Goal: Task Accomplishment & Management: Use online tool/utility

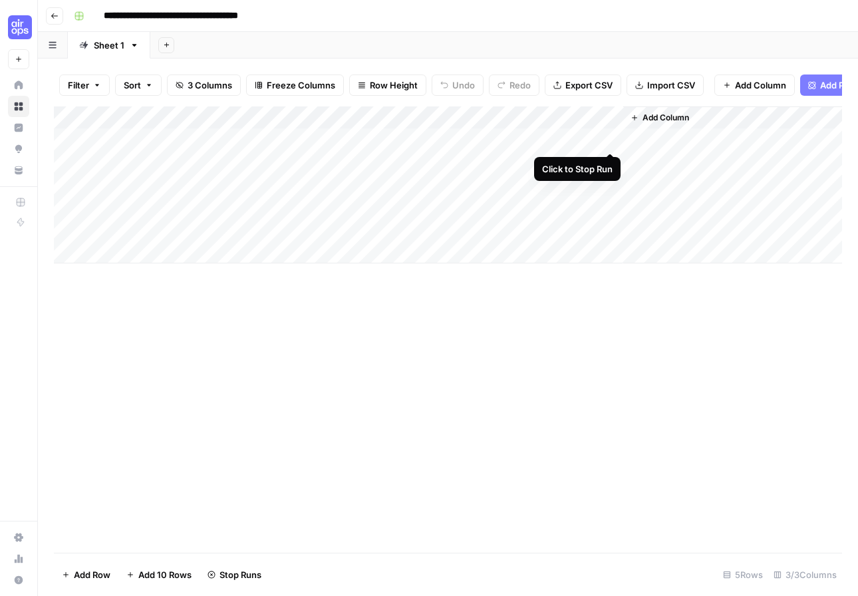
click at [608, 138] on div "Add Column" at bounding box center [448, 184] width 788 height 157
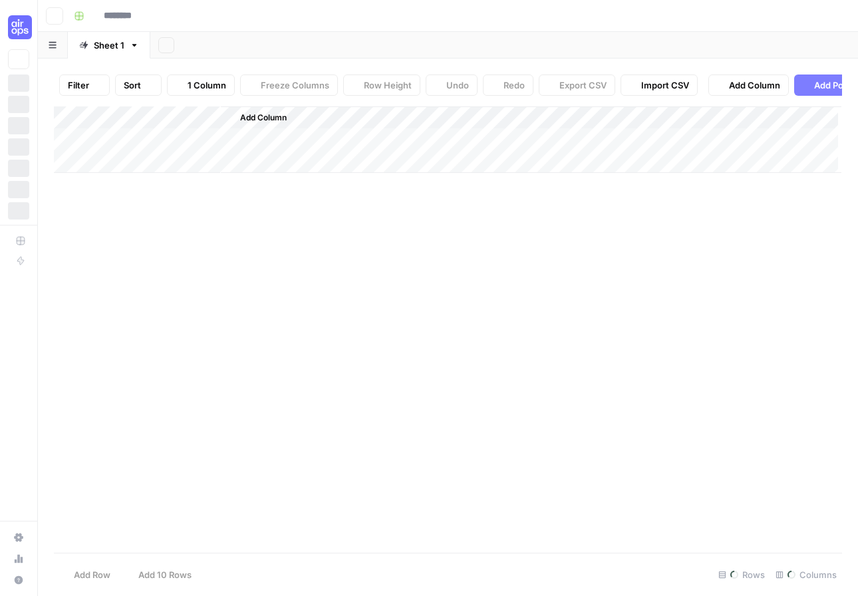
type input "**********"
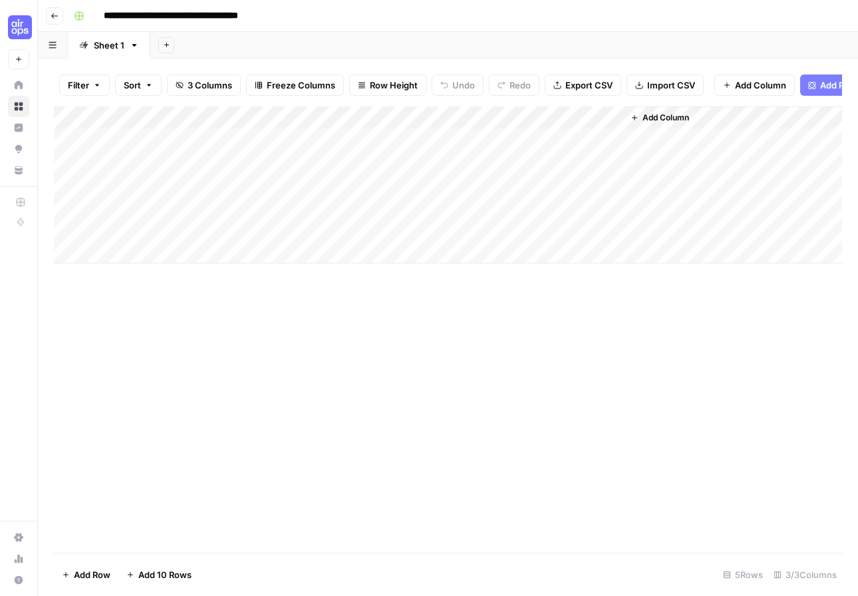
click at [423, 138] on div "Add Column" at bounding box center [448, 184] width 788 height 157
click at [610, 140] on div "Add Column" at bounding box center [448, 184] width 788 height 157
click at [612, 137] on div "Add Column" at bounding box center [448, 184] width 788 height 157
click at [595, 116] on div "Add Column" at bounding box center [448, 184] width 788 height 157
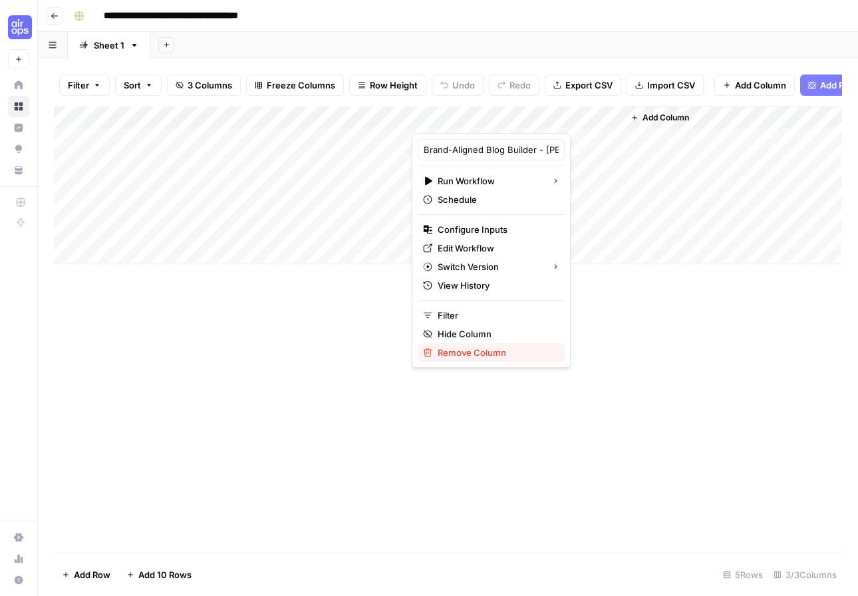
click at [465, 354] on span "Remove Column" at bounding box center [495, 352] width 116 height 13
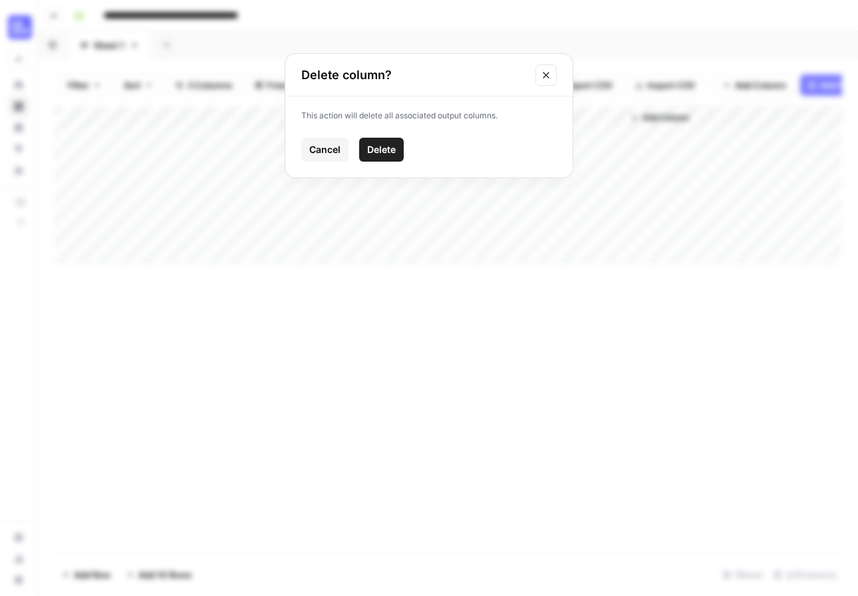
click at [379, 145] on span "Delete" at bounding box center [381, 149] width 29 height 13
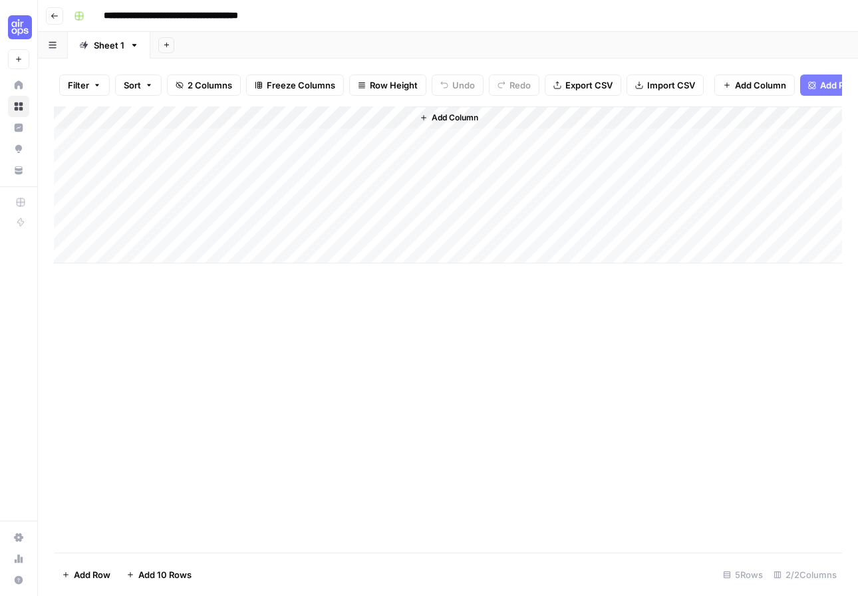
click at [451, 114] on span "Add Column" at bounding box center [454, 118] width 47 height 12
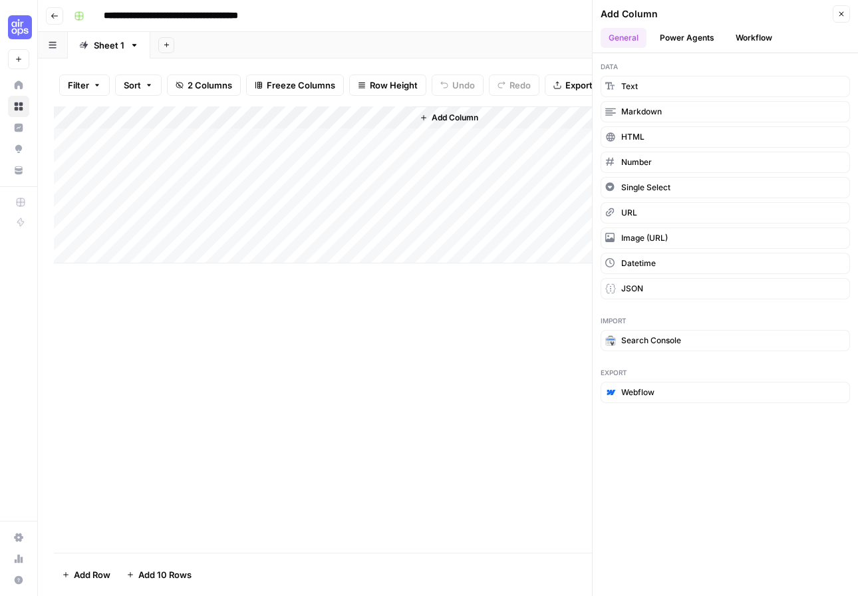
click at [750, 33] on button "Workflow" at bounding box center [753, 38] width 53 height 20
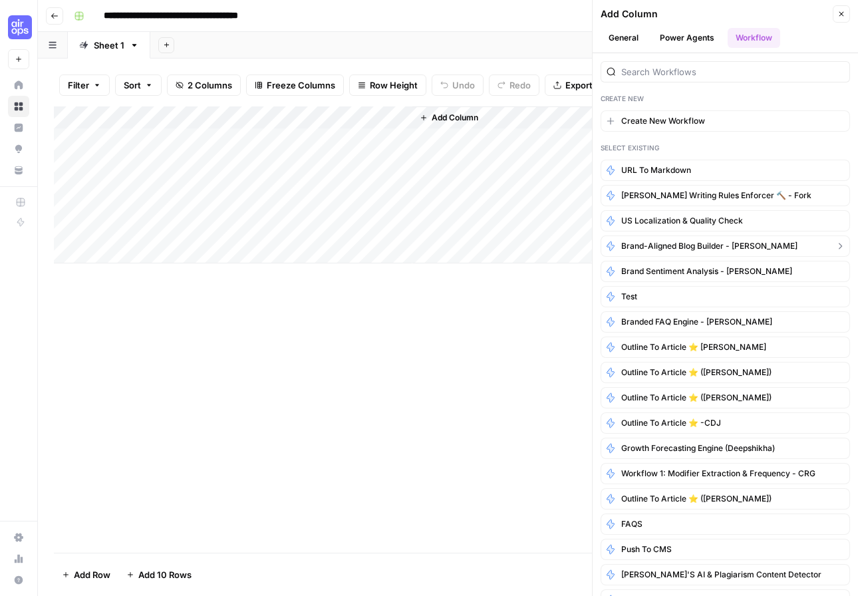
click at [684, 247] on span "Brand-Aligned Blog Builder - Ashley" at bounding box center [709, 246] width 176 height 12
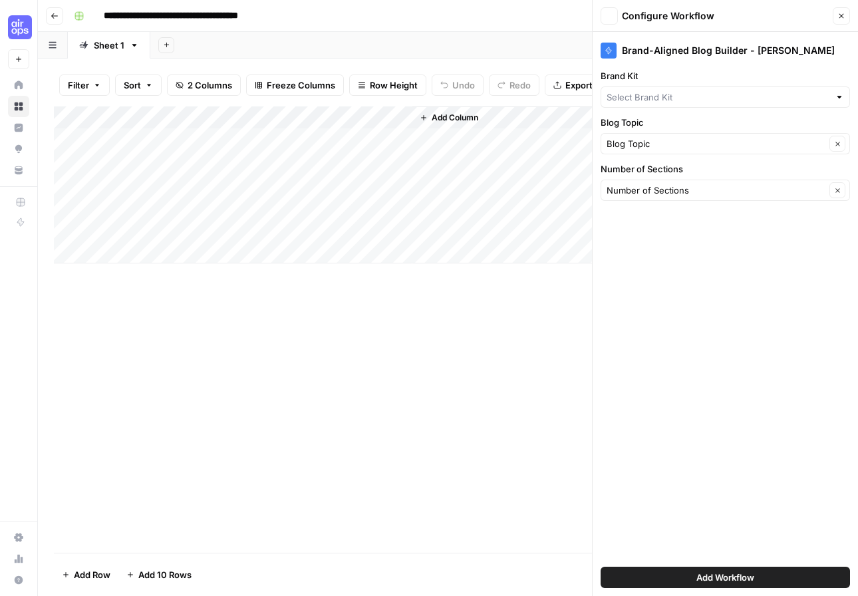
type input "Ashley's Brand Kit"
click at [744, 586] on button "Add Workflow" at bounding box center [724, 576] width 249 height 21
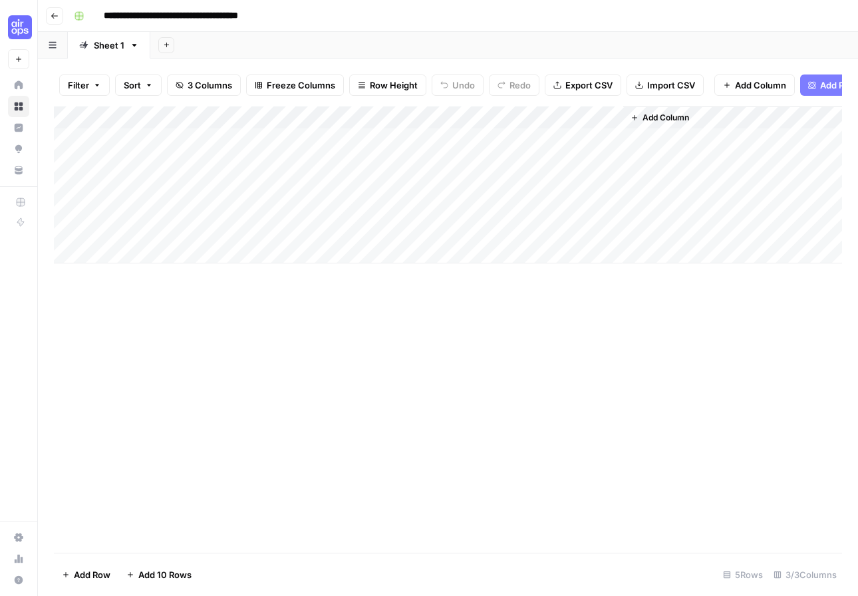
click at [508, 135] on div "Add Column" at bounding box center [448, 184] width 788 height 157
click at [513, 117] on div "Add Column" at bounding box center [448, 184] width 788 height 157
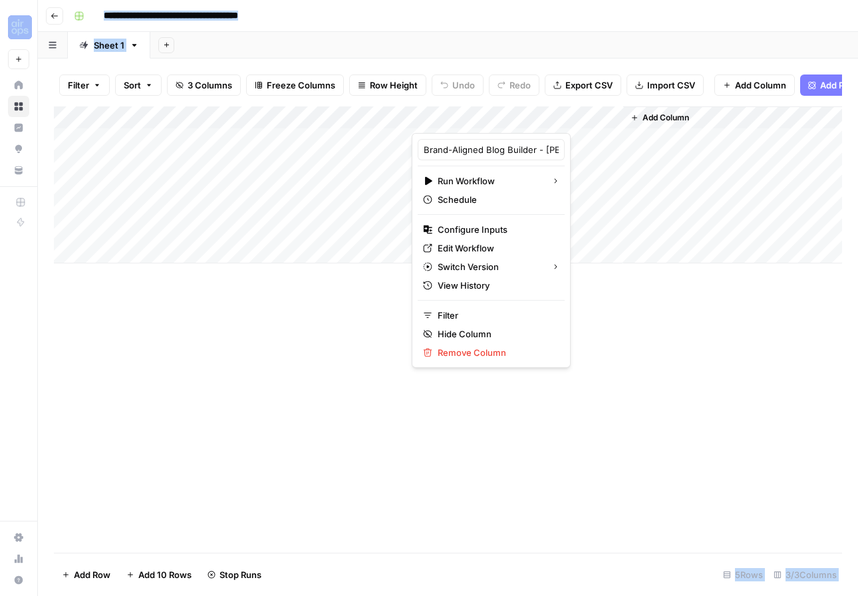
click at [513, 117] on div at bounding box center [516, 119] width 211 height 27
click at [495, 177] on span "Run Workflow" at bounding box center [488, 180] width 103 height 13
click at [357, 324] on div "Add Column" at bounding box center [448, 329] width 788 height 446
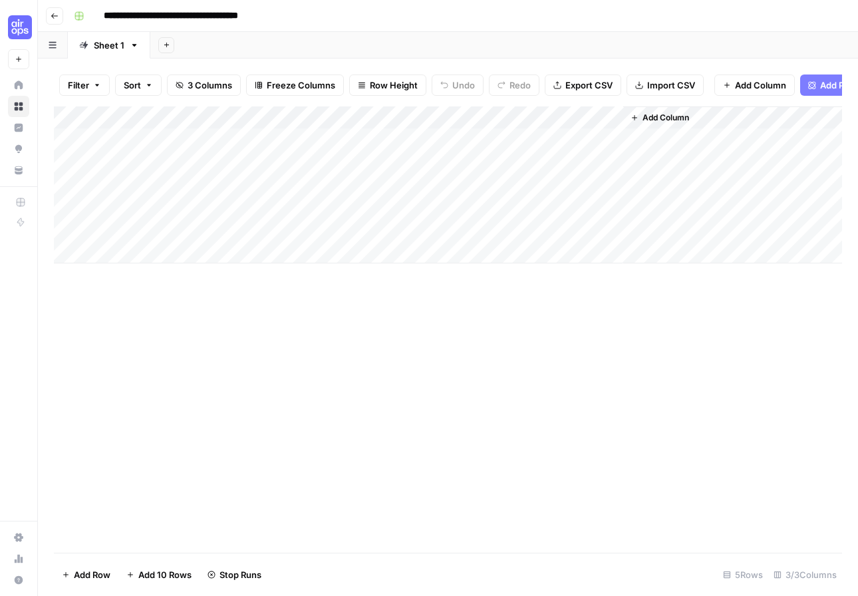
click at [612, 112] on div "Add Column" at bounding box center [448, 184] width 788 height 157
click at [530, 312] on div "Add Column" at bounding box center [448, 329] width 788 height 446
drag, startPoint x: 344, startPoint y: 154, endPoint x: 337, endPoint y: 158, distance: 8.0
click at [344, 154] on div "Add Column" at bounding box center [448, 184] width 788 height 157
click at [336, 158] on div "Add Column" at bounding box center [448, 184] width 788 height 157
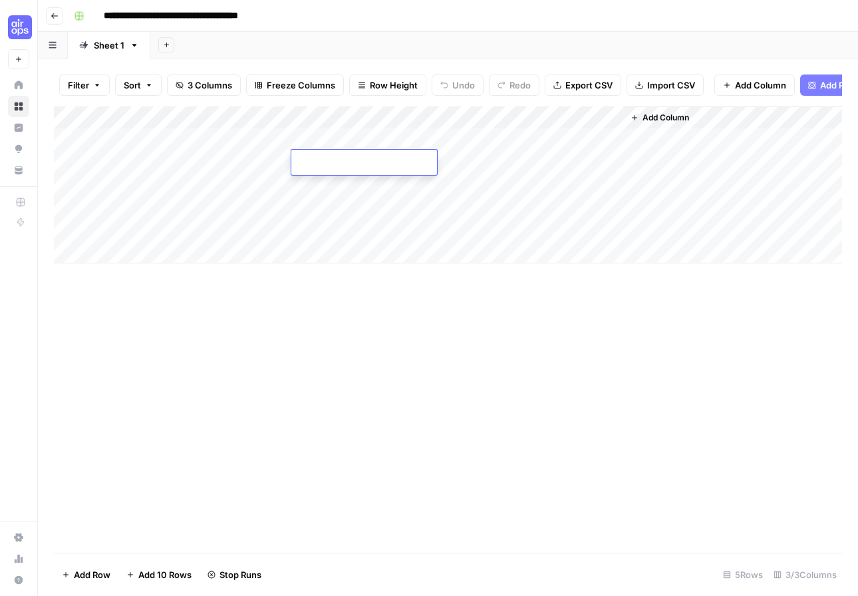
type input "5"
click at [313, 188] on div "Add Column" at bounding box center [448, 184] width 788 height 157
click at [305, 206] on div "Add Column" at bounding box center [448, 184] width 788 height 157
click at [312, 227] on div "Add Column" at bounding box center [448, 184] width 788 height 157
click at [201, 162] on div "Add Column" at bounding box center [448, 184] width 788 height 157
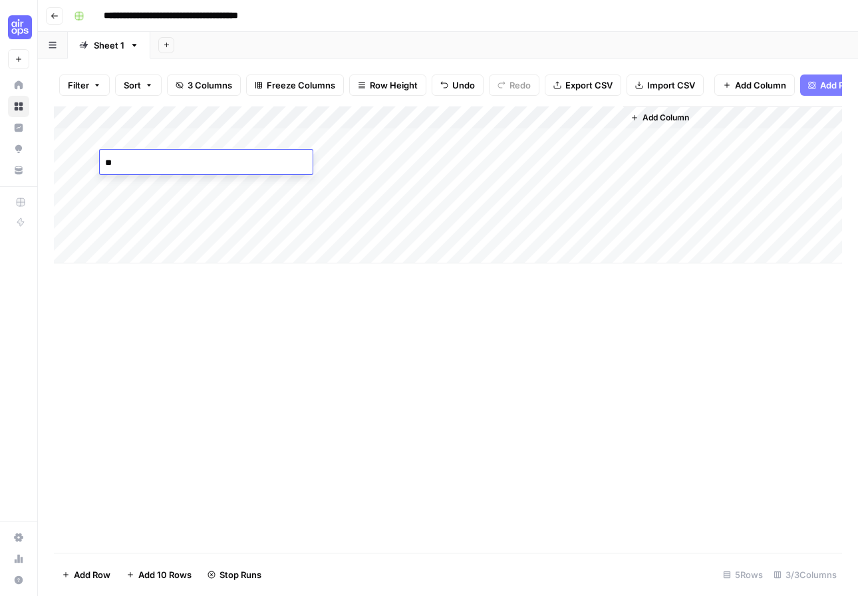
type textarea "***"
click at [199, 187] on div "Add Column" at bounding box center [448, 184] width 788 height 157
type textarea "**********"
click at [127, 207] on div "Add Column" at bounding box center [448, 184] width 788 height 157
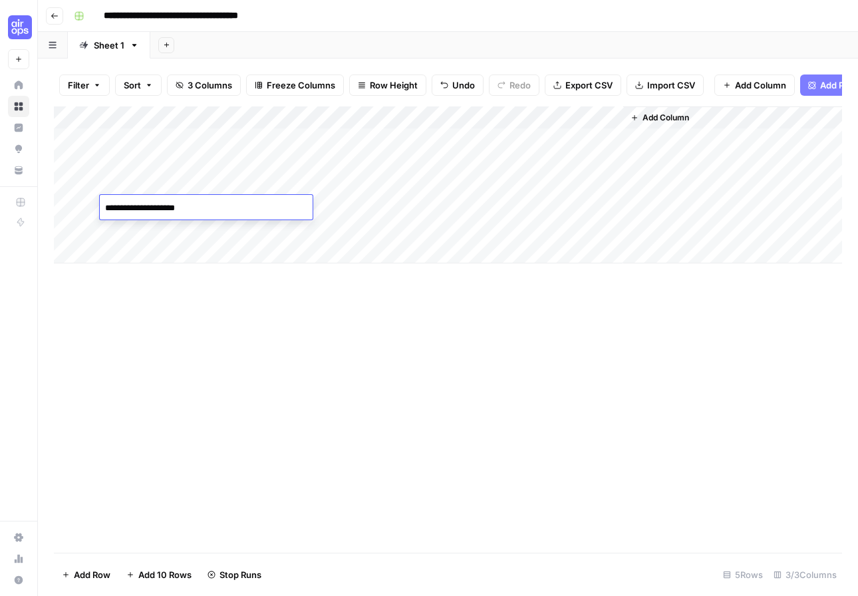
type textarea "**********"
click at [611, 119] on div "Add Column" at bounding box center [448, 184] width 788 height 157
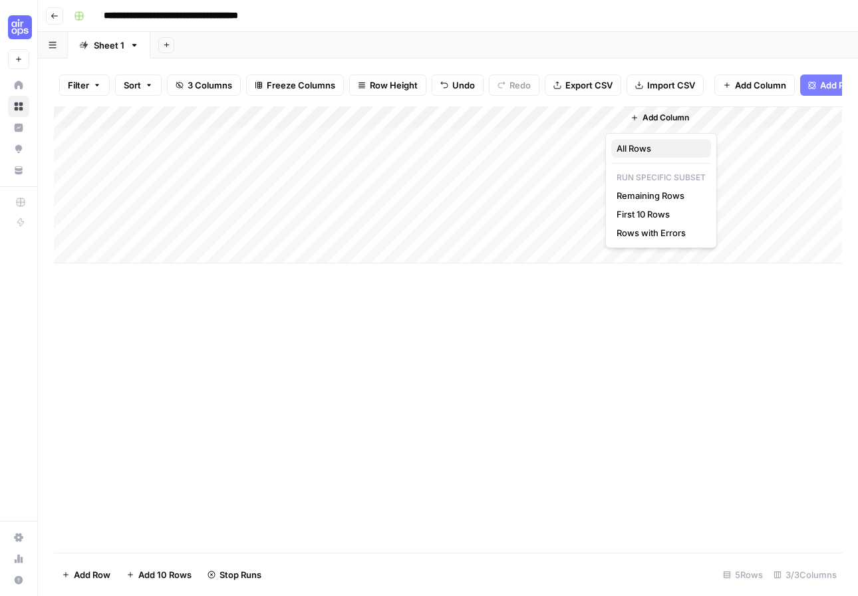
click at [630, 146] on span "All Rows" at bounding box center [658, 148] width 84 height 13
click at [592, 115] on div "Add Column" at bounding box center [448, 184] width 788 height 157
click at [349, 318] on div "Add Column" at bounding box center [448, 329] width 788 height 446
click at [613, 114] on div "Add Column" at bounding box center [448, 184] width 788 height 157
click at [612, 119] on div "Add Column" at bounding box center [448, 184] width 788 height 157
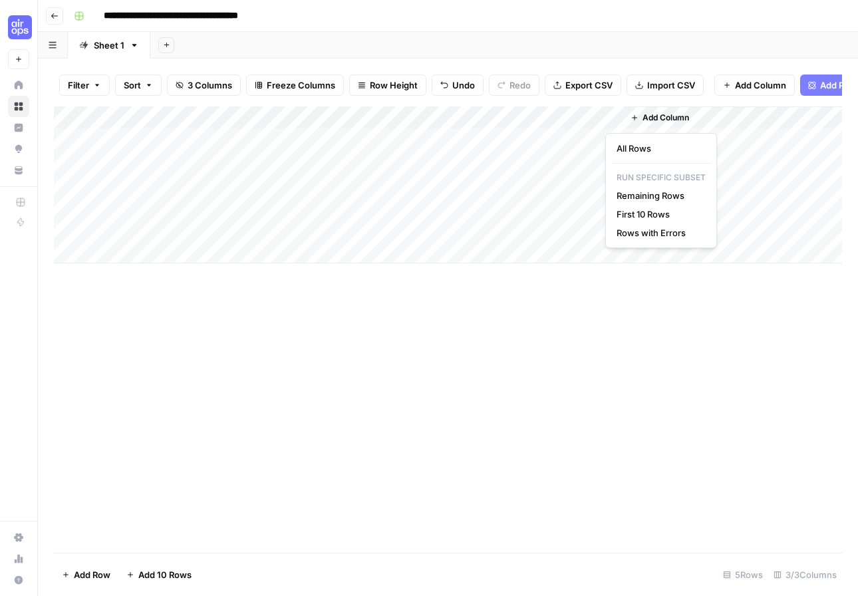
click at [467, 338] on div "Add Column" at bounding box center [448, 329] width 788 height 446
click at [51, 17] on icon "button" at bounding box center [55, 16] width 8 height 8
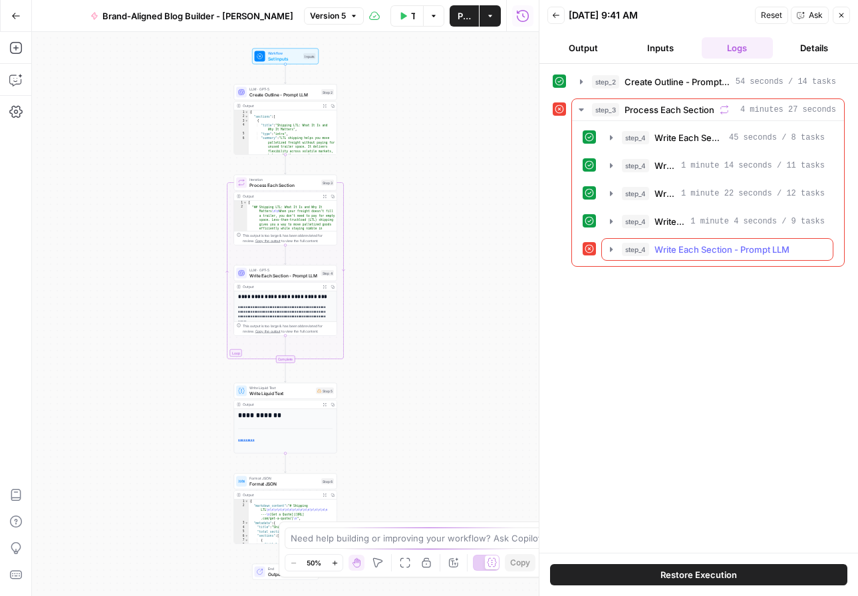
click at [737, 249] on span "Write Each Section - Prompt LLM" at bounding box center [721, 249] width 135 height 13
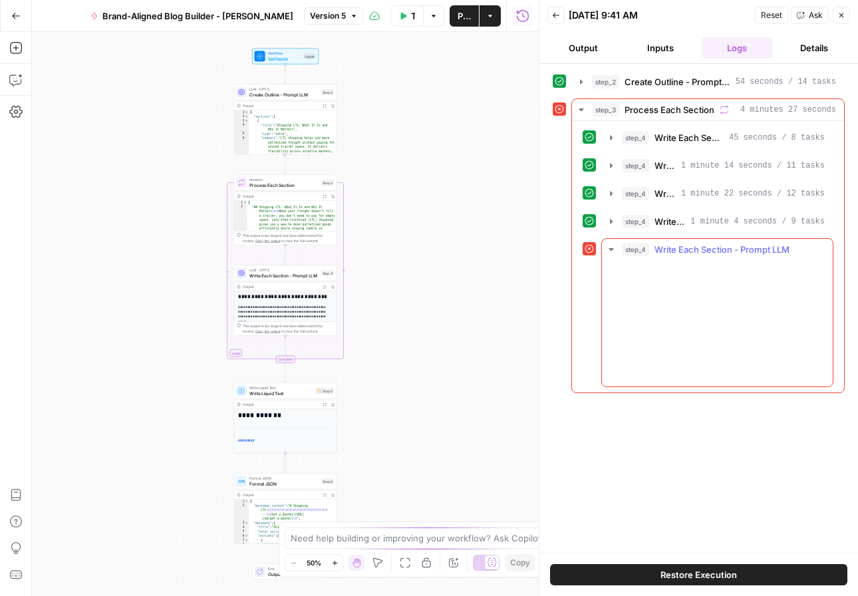
click at [737, 249] on span "Write Each Section - Prompt LLM" at bounding box center [721, 249] width 135 height 13
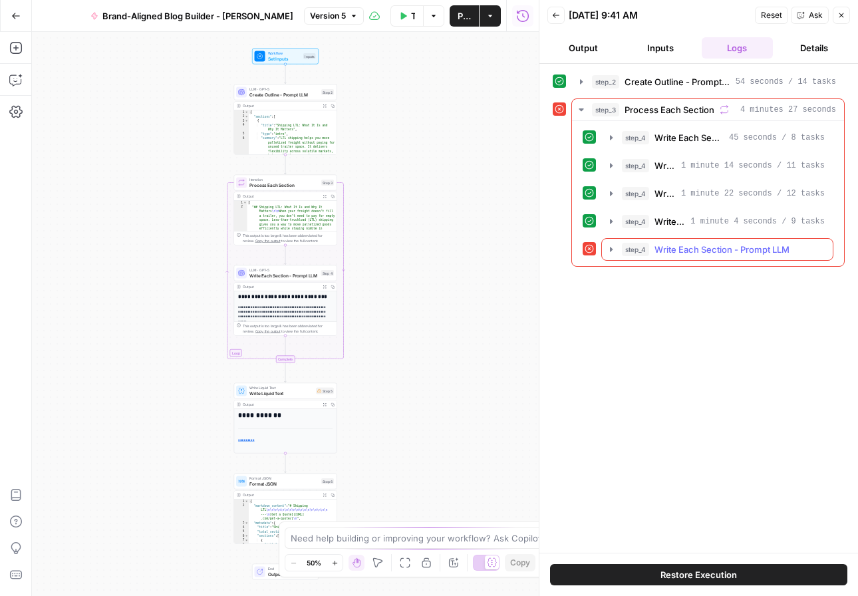
click at [737, 249] on span "Write Each Section - Prompt LLM" at bounding box center [721, 249] width 135 height 13
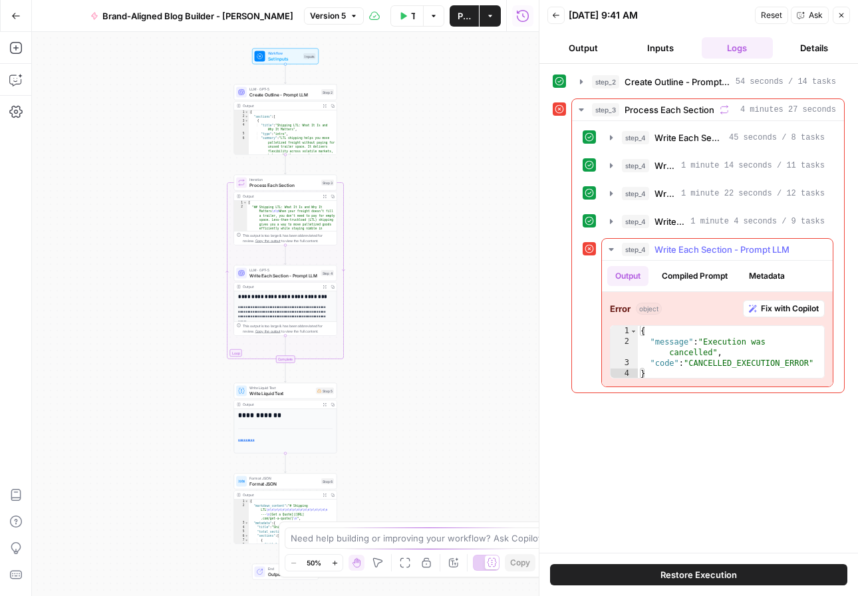
click at [779, 310] on span "Fix with Copilot" at bounding box center [790, 308] width 58 height 12
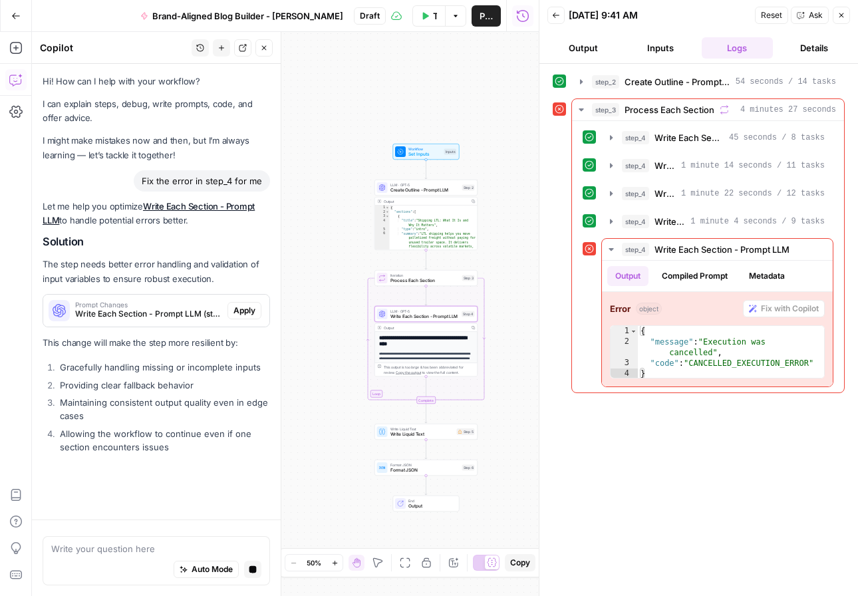
click at [247, 313] on span "Apply" at bounding box center [244, 310] width 22 height 12
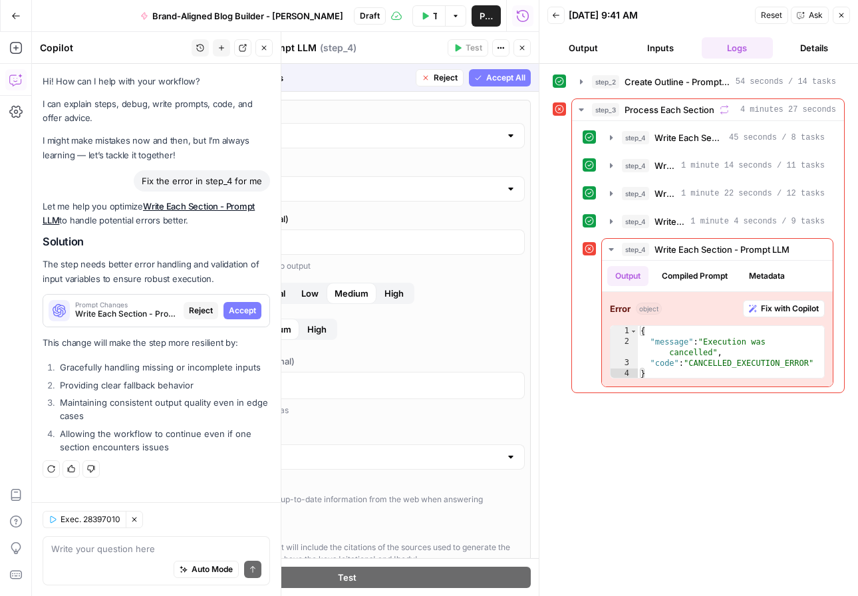
click at [506, 79] on span "Accept All" at bounding box center [505, 78] width 39 height 12
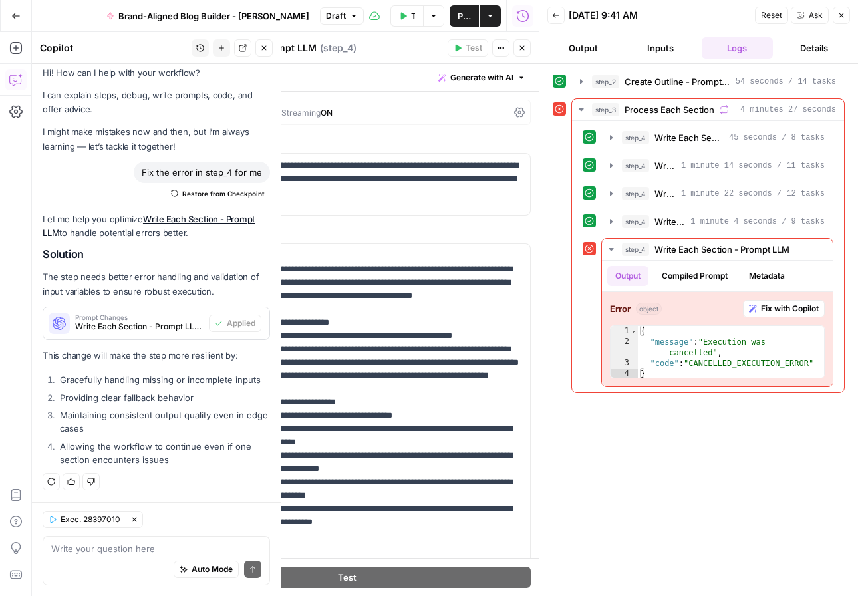
click at [468, 19] on span "Publish" at bounding box center [463, 15] width 13 height 13
click at [408, 17] on button "Test Workflow" at bounding box center [406, 15] width 33 height 21
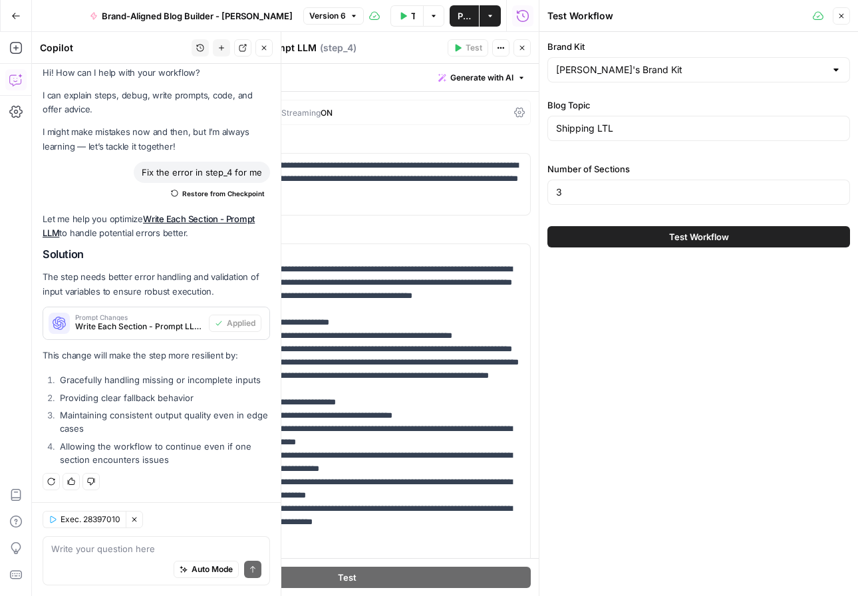
click at [669, 239] on span "Test Workflow" at bounding box center [699, 236] width 60 height 13
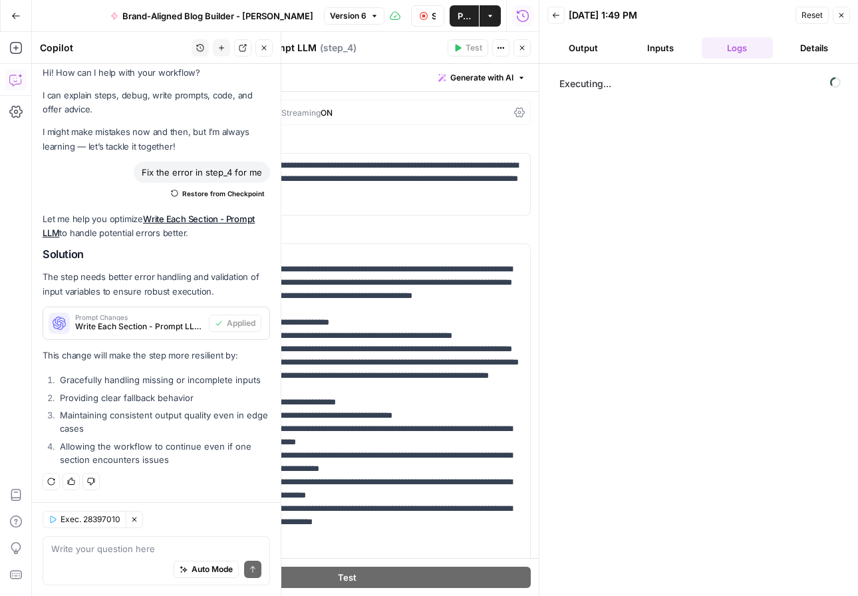
click at [517, 45] on button "Close" at bounding box center [521, 47] width 17 height 17
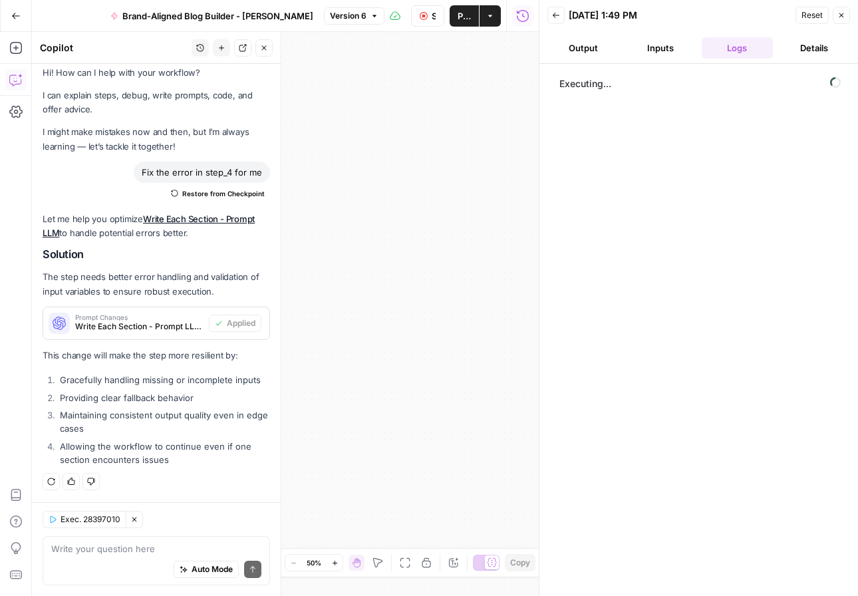
click at [268, 51] on button "Close" at bounding box center [263, 47] width 17 height 17
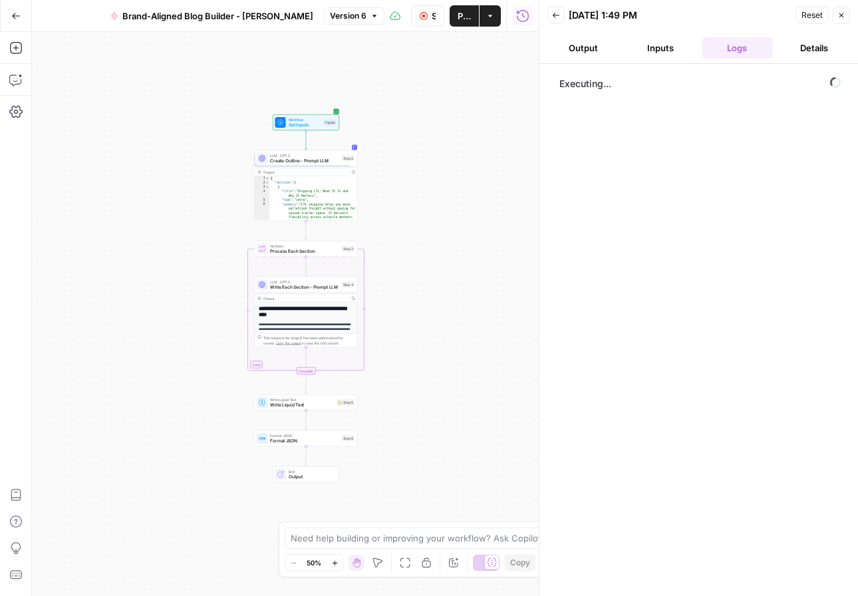
drag, startPoint x: 264, startPoint y: 318, endPoint x: 545, endPoint y: 294, distance: 282.2
click at [476, 294] on div "**********" at bounding box center [285, 314] width 507 height 564
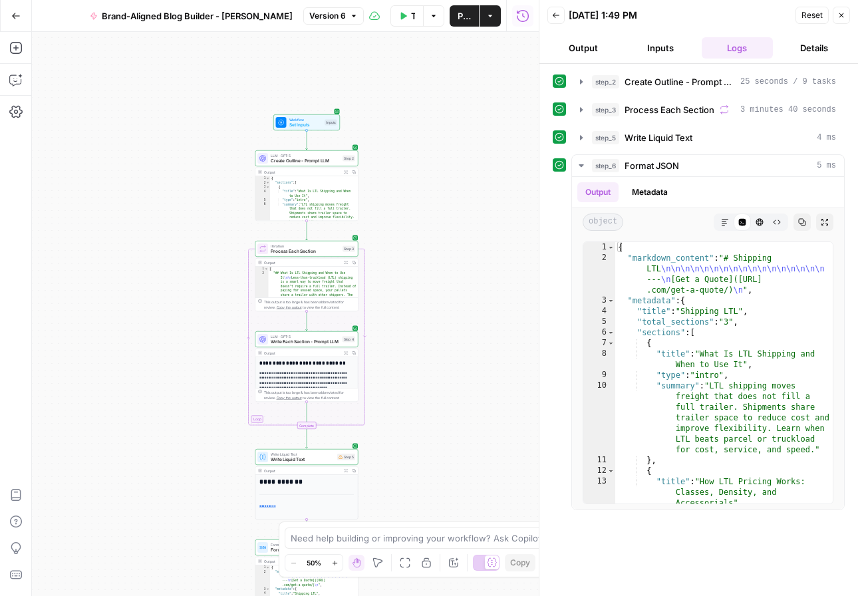
click at [487, 19] on button "Actions" at bounding box center [489, 15] width 21 height 21
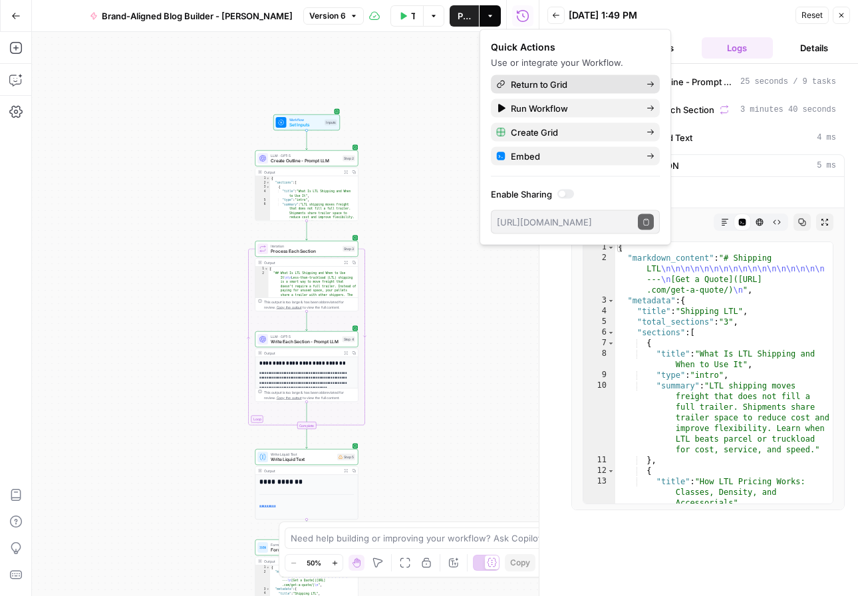
click at [515, 86] on span "Return to Grid" at bounding box center [573, 84] width 125 height 13
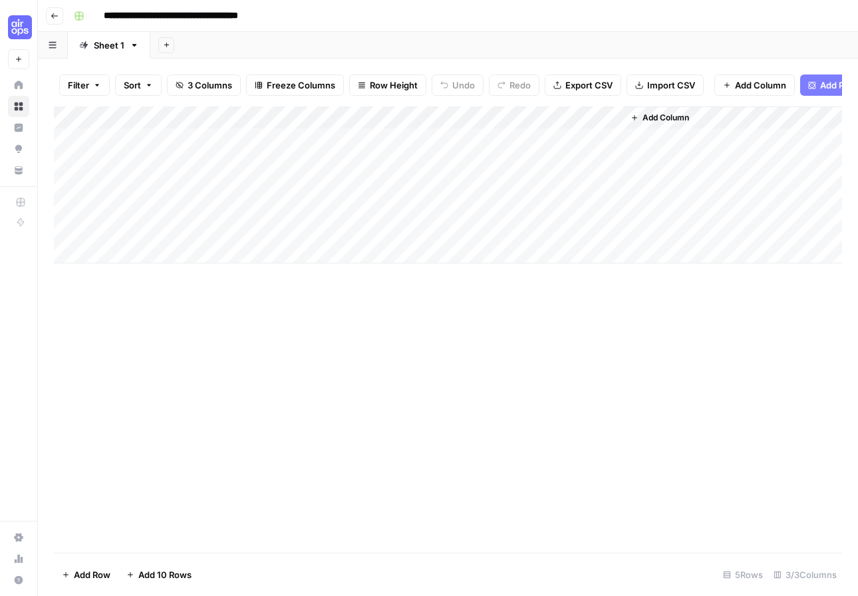
click at [596, 118] on div "Add Column" at bounding box center [448, 184] width 788 height 157
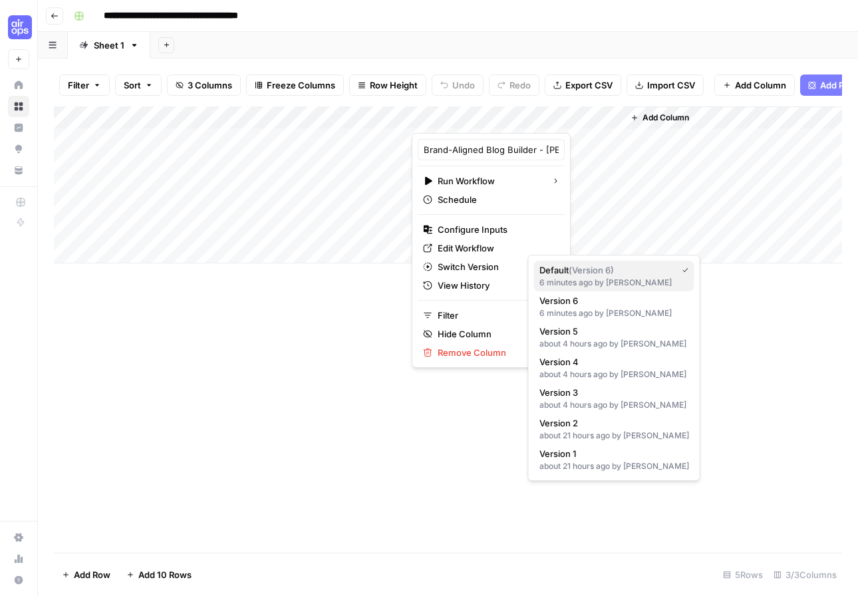
click at [584, 271] on span "( Version 6 )" at bounding box center [590, 270] width 45 height 11
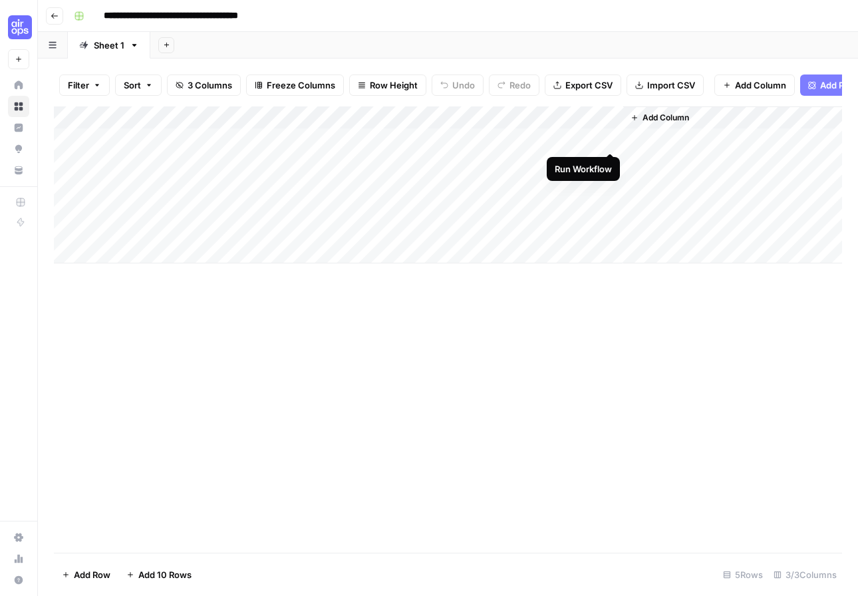
click at [608, 138] on div "Add Column" at bounding box center [448, 184] width 788 height 157
click at [609, 137] on div "Add Column" at bounding box center [448, 184] width 788 height 157
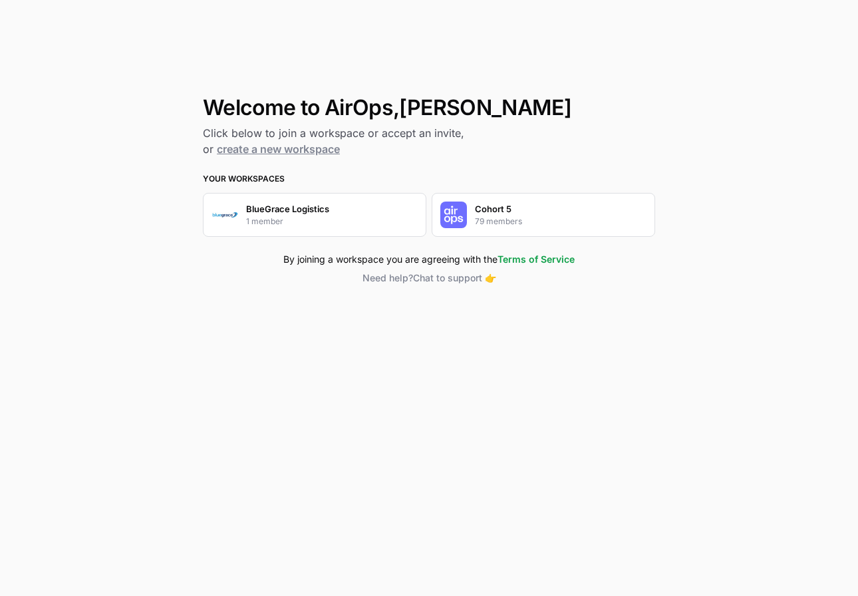
click at [511, 200] on div "Cohort 5 79 members" at bounding box center [542, 215] width 223 height 44
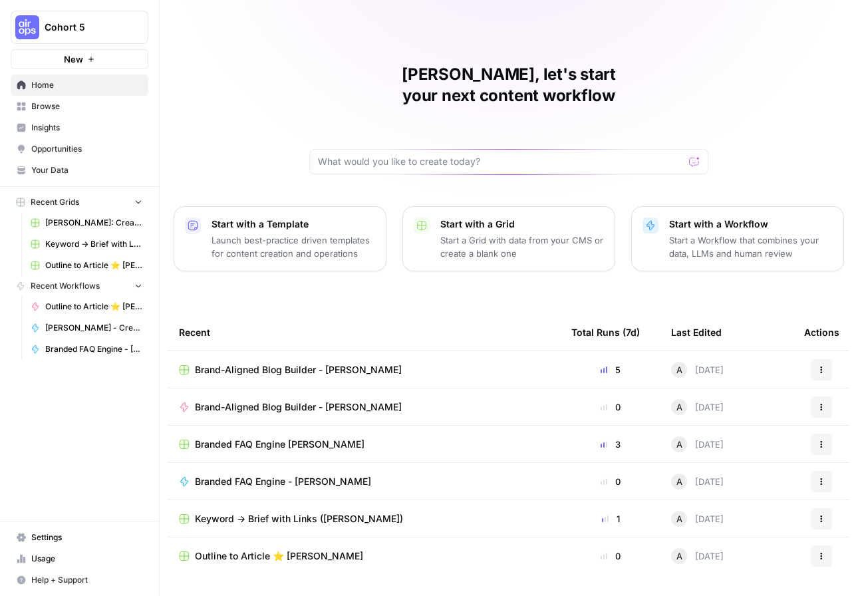
click at [301, 363] on span "Brand-Aligned Blog Builder - Ashley Grid" at bounding box center [298, 369] width 207 height 13
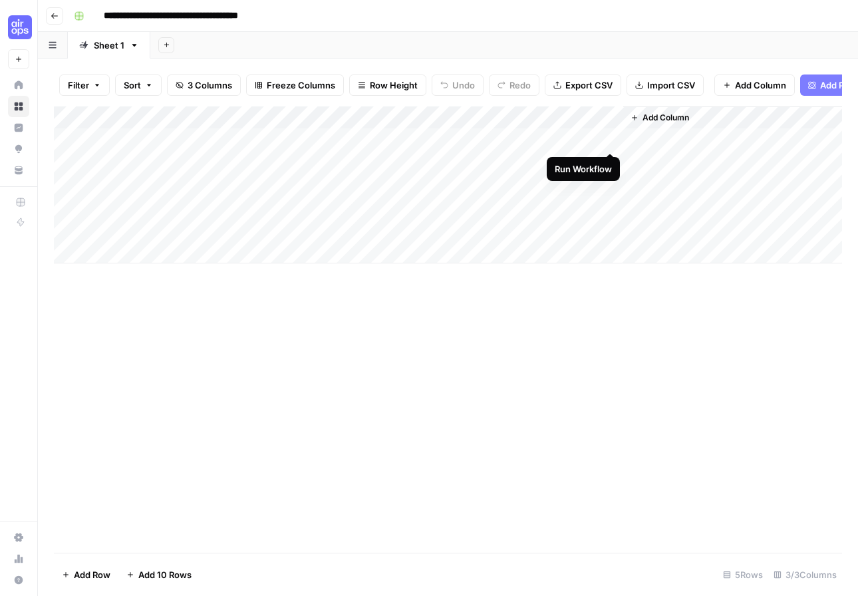
click at [610, 138] on div "Add Column" at bounding box center [448, 184] width 788 height 157
